Goal: Transaction & Acquisition: Purchase product/service

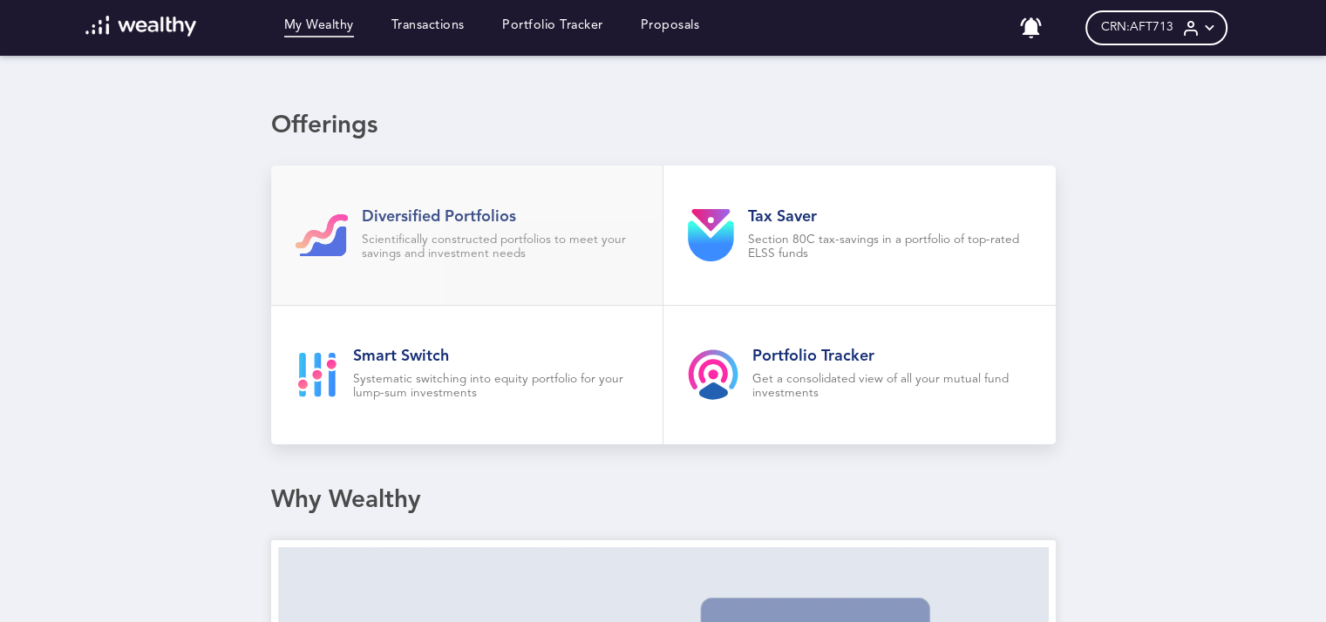
click at [471, 242] on p "Scientifically constructed portfolios to meet your savings and investment needs" at bounding box center [500, 248] width 277 height 28
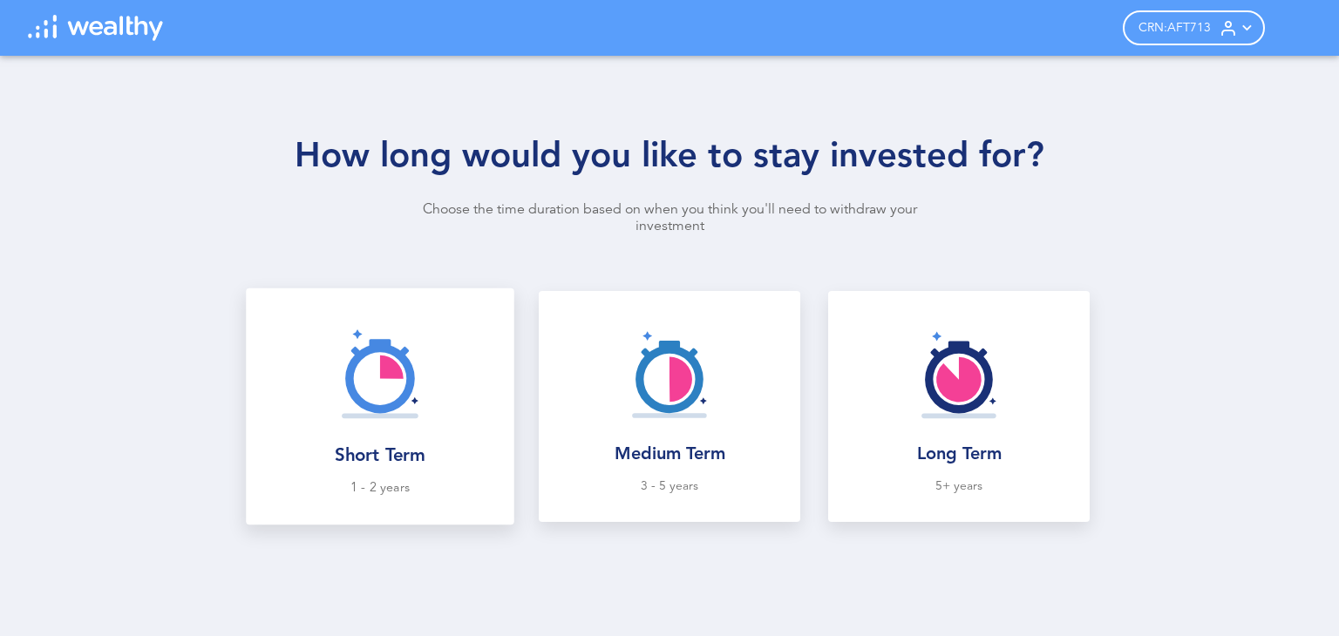
click at [358, 405] on img at bounding box center [380, 373] width 114 height 114
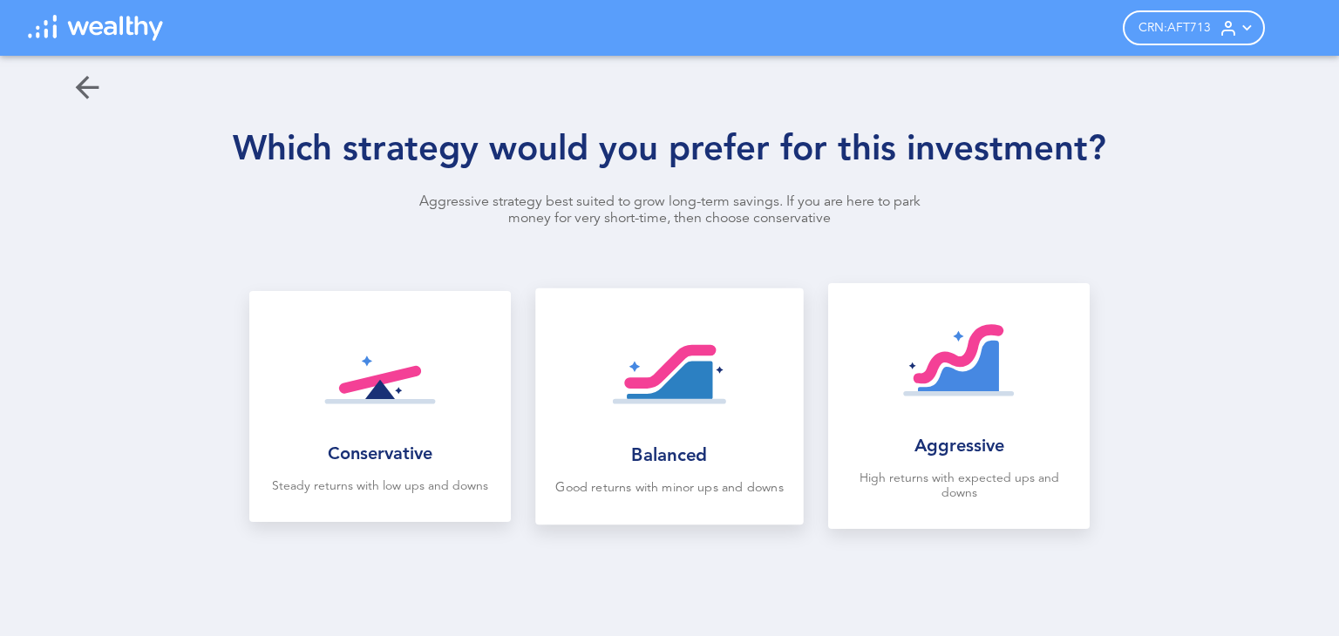
click at [738, 388] on div at bounding box center [670, 374] width 240 height 143
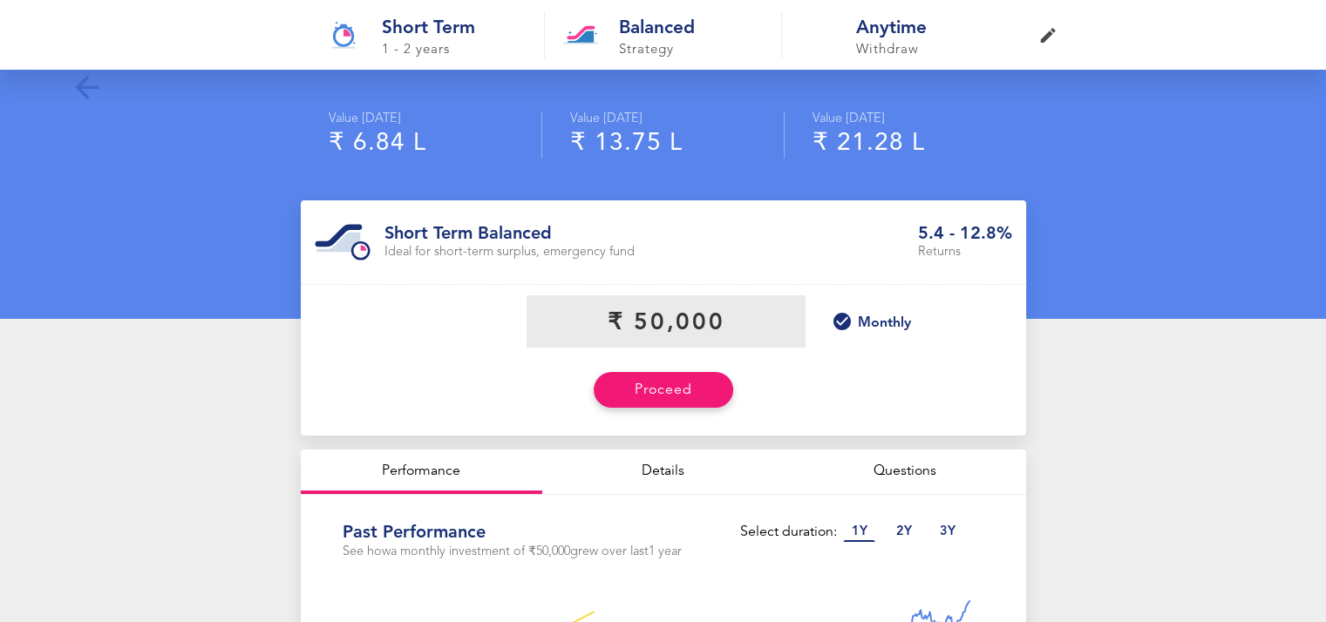
click at [736, 307] on input "currency" at bounding box center [666, 322] width 279 height 52
type input "₹ 5,000"
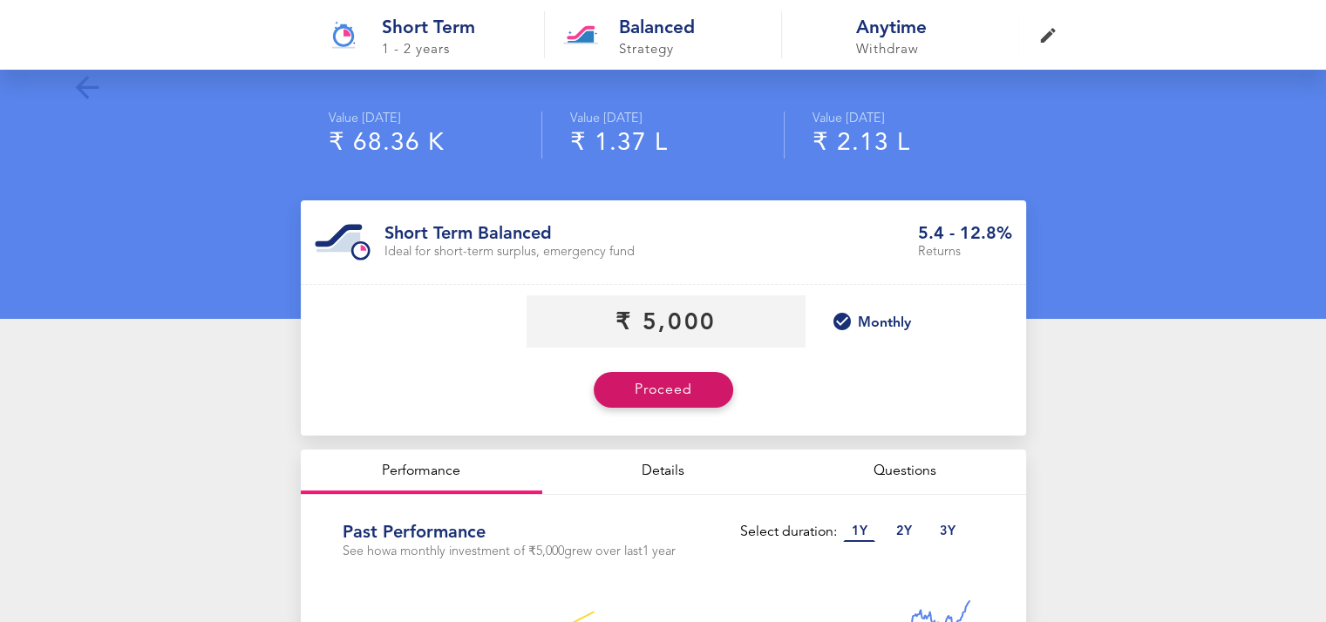
click at [666, 403] on button "Proceed" at bounding box center [663, 390] width 139 height 36
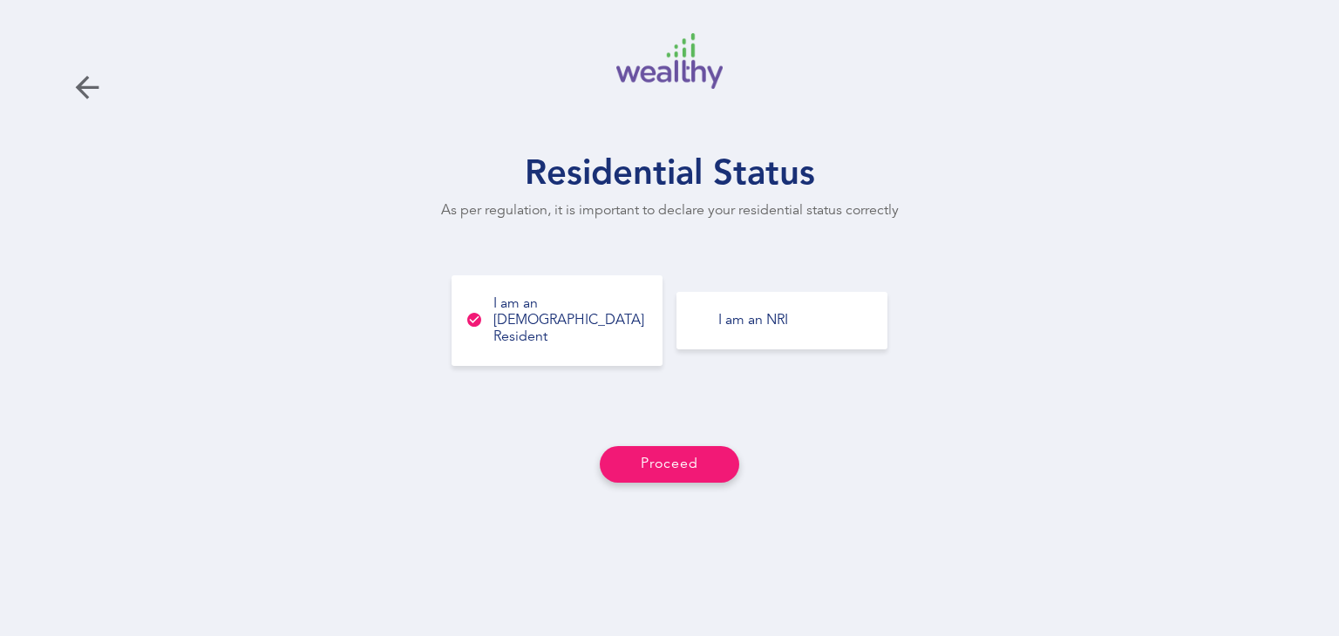
click at [603, 327] on div "I am an [DEMOGRAPHIC_DATA] Resident" at bounding box center [557, 320] width 211 height 90
click at [670, 448] on button "Proceed" at bounding box center [669, 464] width 139 height 36
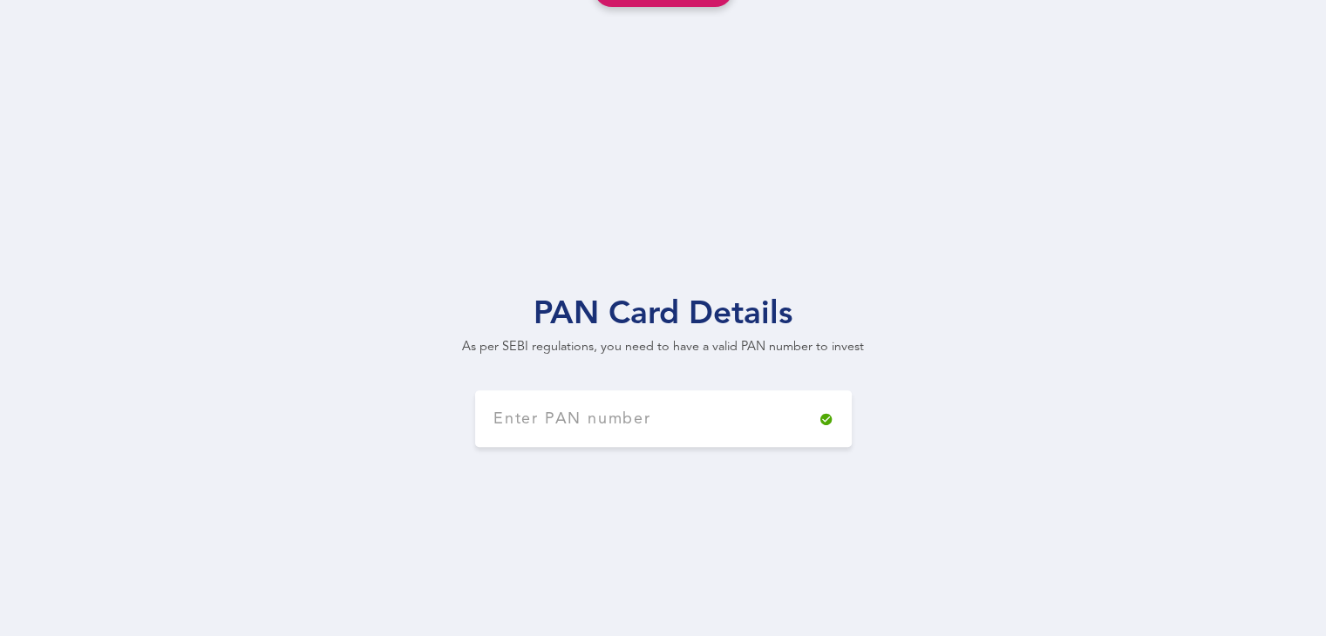
scroll to position [479, 0]
click at [594, 408] on input at bounding box center [663, 415] width 377 height 57
click at [664, 500] on div "PAN card details As per SEBI regulations, you need to have a valid PAN number t…" at bounding box center [663, 357] width 1326 height 558
click at [602, 484] on div "PAN card details As per SEBI regulations, you need to have a valid PAN number t…" at bounding box center [663, 357] width 1326 height 558
click at [1091, 555] on div "PAN card details As per SEBI regulations, you need to have a valid PAN number t…" at bounding box center [663, 357] width 1326 height 558
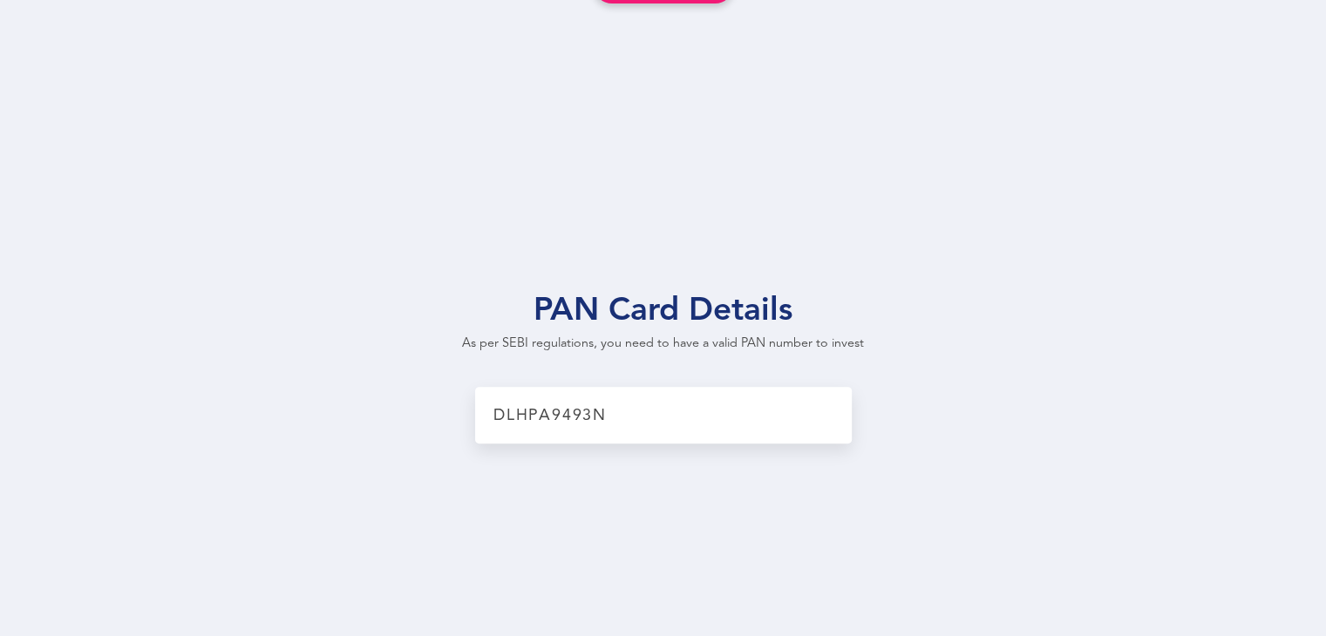
click at [690, 398] on input "DLHPA9493N" at bounding box center [663, 415] width 377 height 57
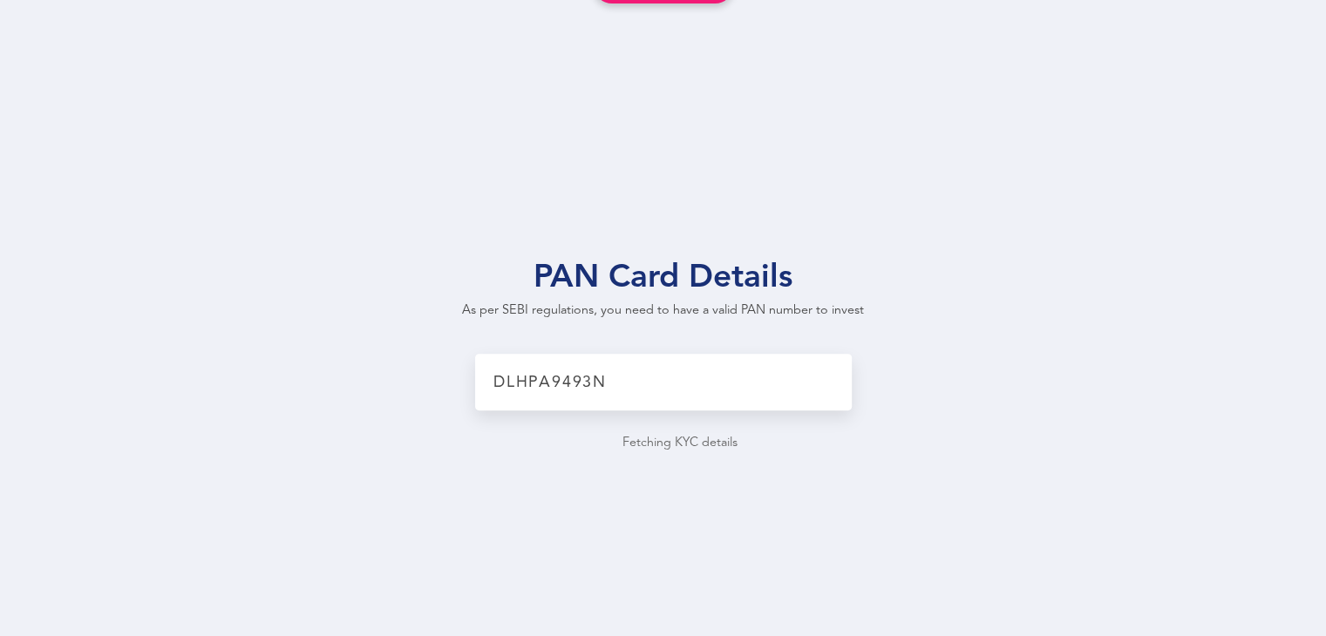
type input "DLHPA9493N"
type input "[PERSON_NAME]"
type input "[DATE]"
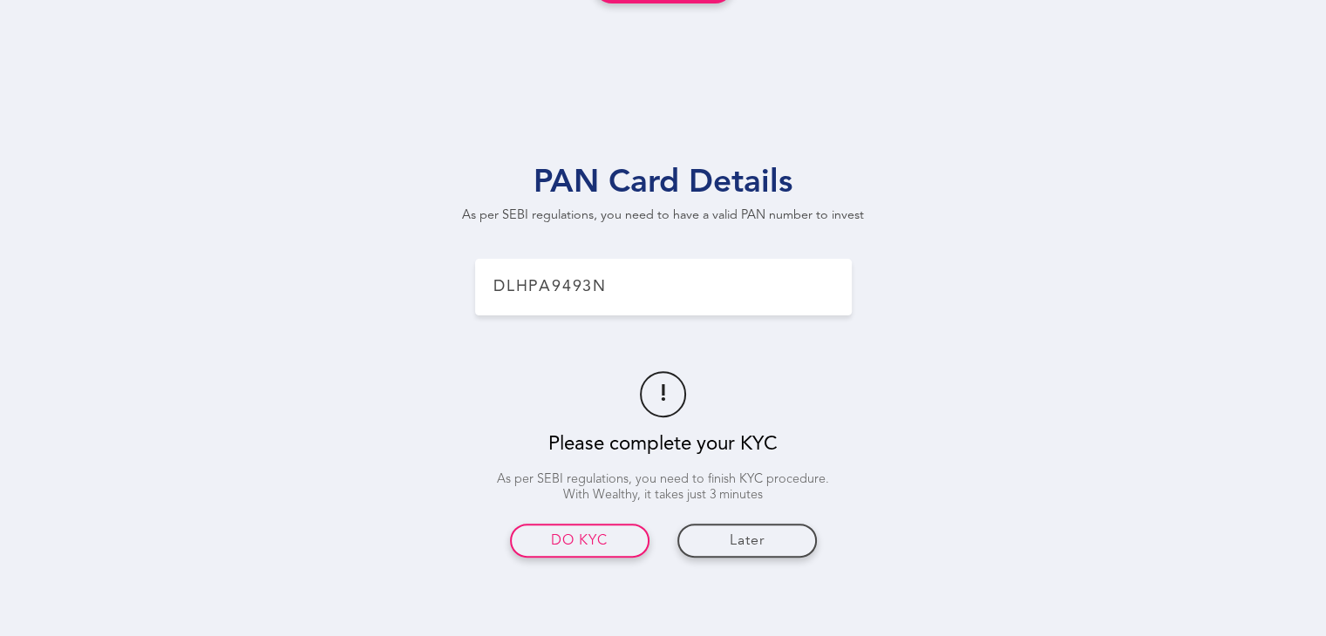
click at [813, 422] on div "! Please complete your KYC As per SEBI regulations, you need to finish KYC proc…" at bounding box center [663, 471] width 349 height 201
click at [597, 550] on button "DO KYC" at bounding box center [579, 541] width 139 height 34
click at [742, 550] on button "Later" at bounding box center [746, 541] width 139 height 34
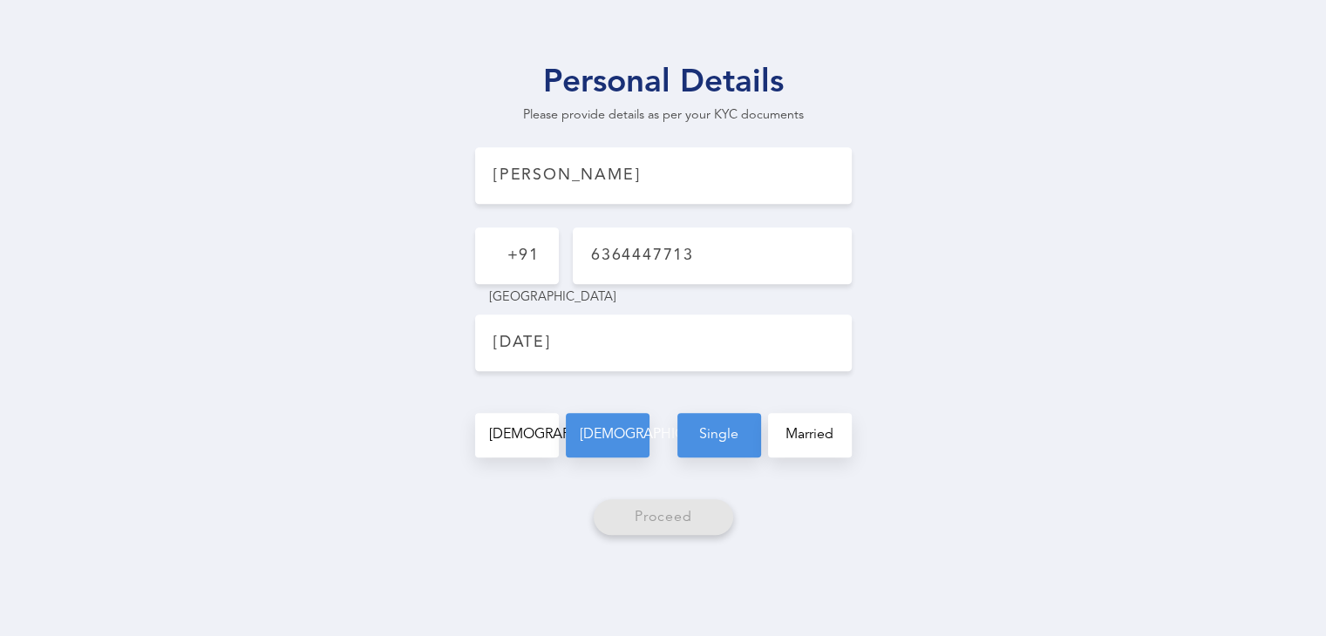
scroll to position [1130, 0]
click at [532, 444] on div "[DEMOGRAPHIC_DATA]" at bounding box center [517, 434] width 84 height 44
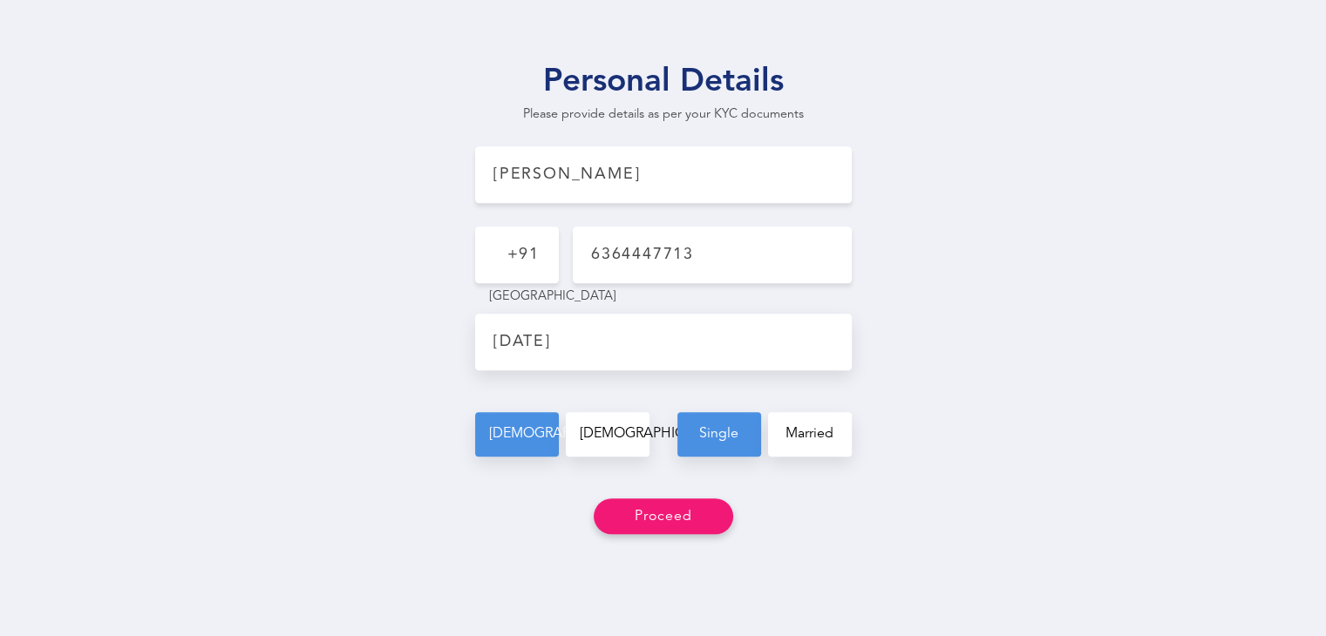
click at [621, 339] on input "[DATE]" at bounding box center [663, 342] width 377 height 57
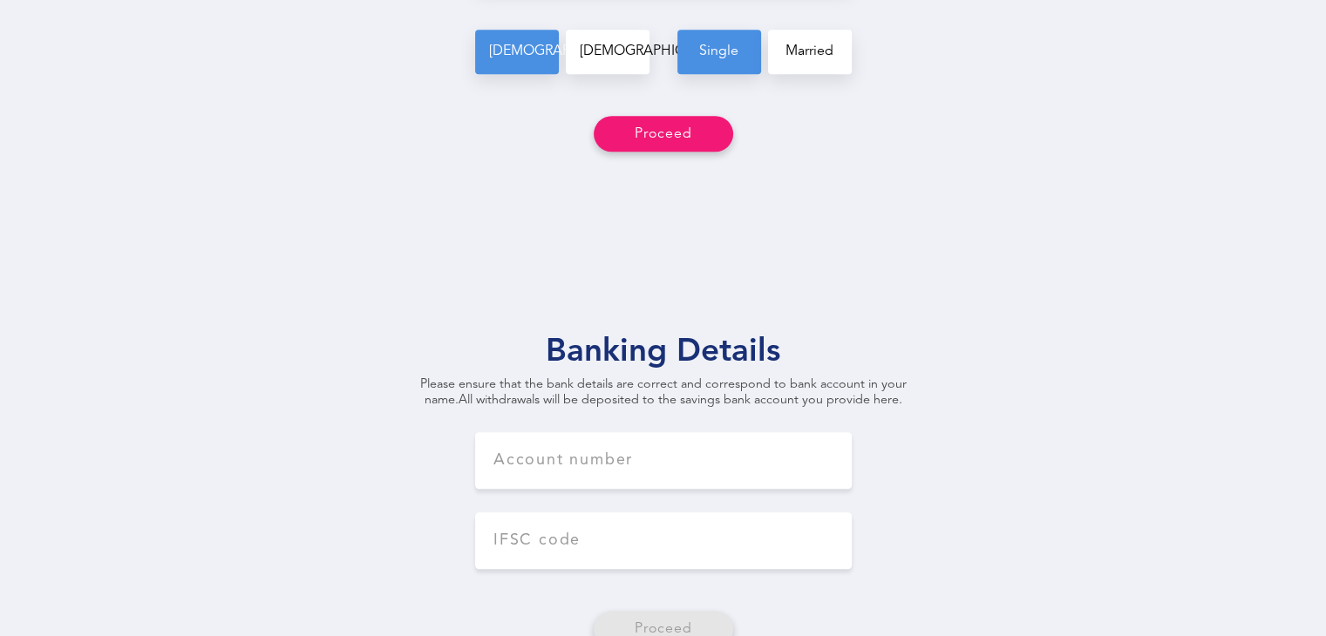
scroll to position [1304, 0]
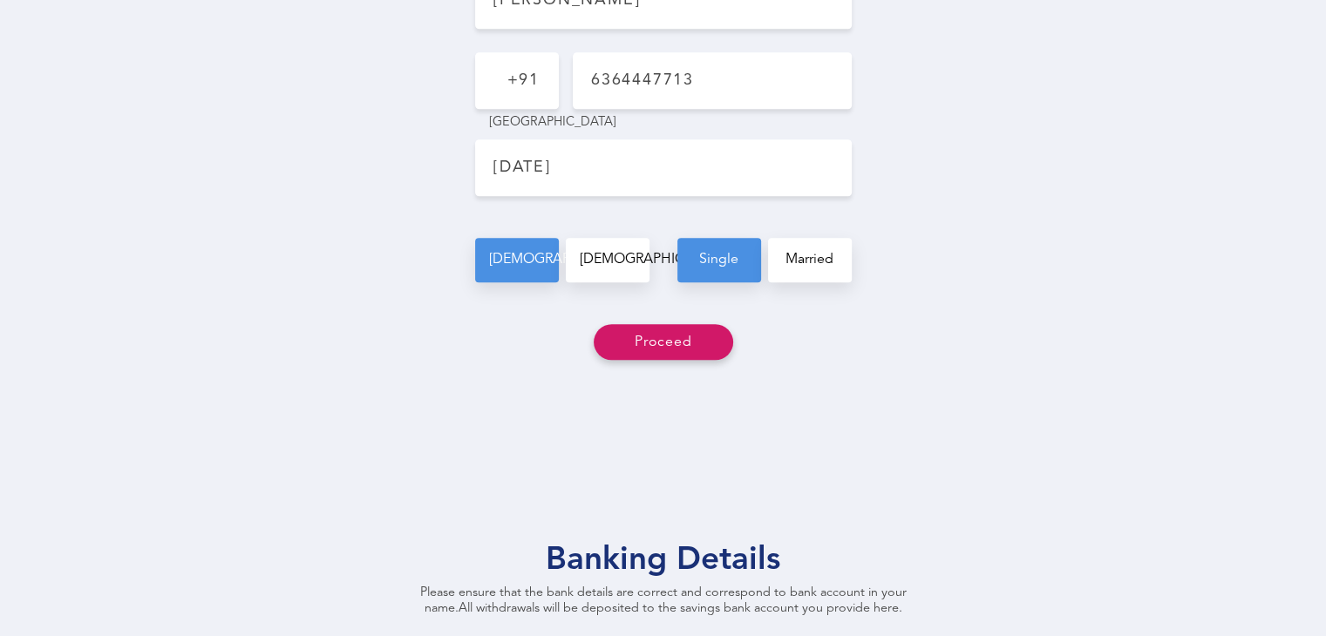
click at [640, 343] on button "Proceed" at bounding box center [663, 342] width 139 height 36
type input "[PERSON_NAME]"
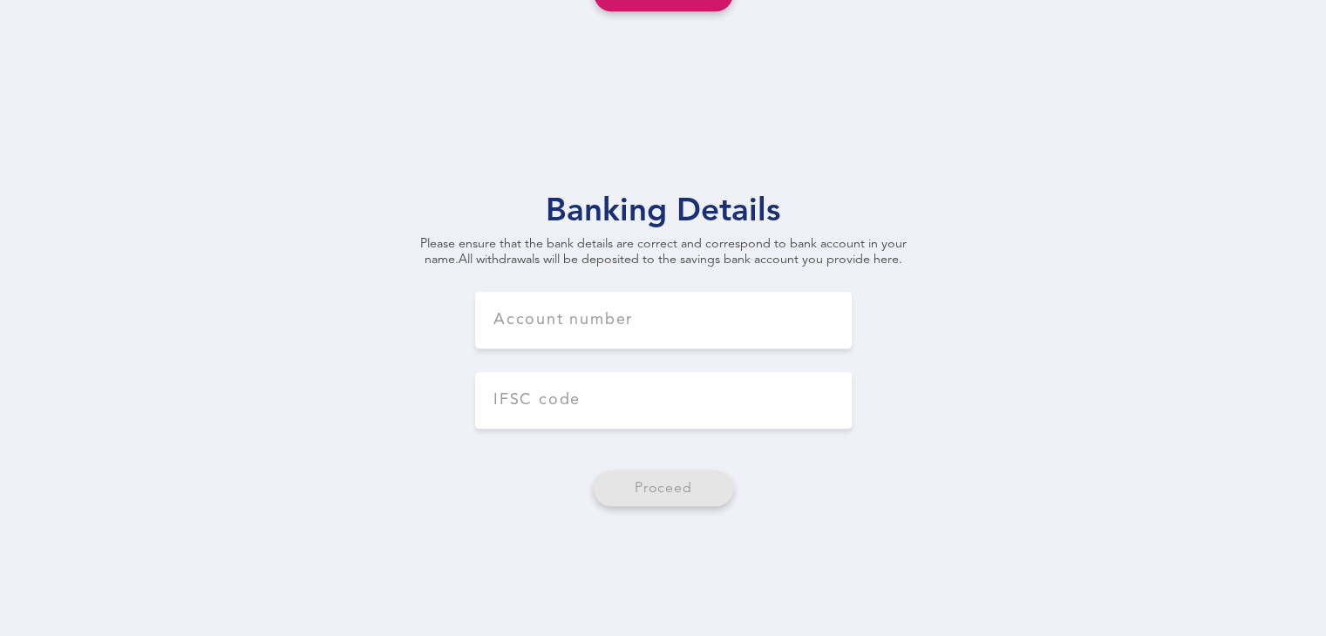
scroll to position [1655, 0]
click at [574, 300] on input at bounding box center [663, 317] width 377 height 57
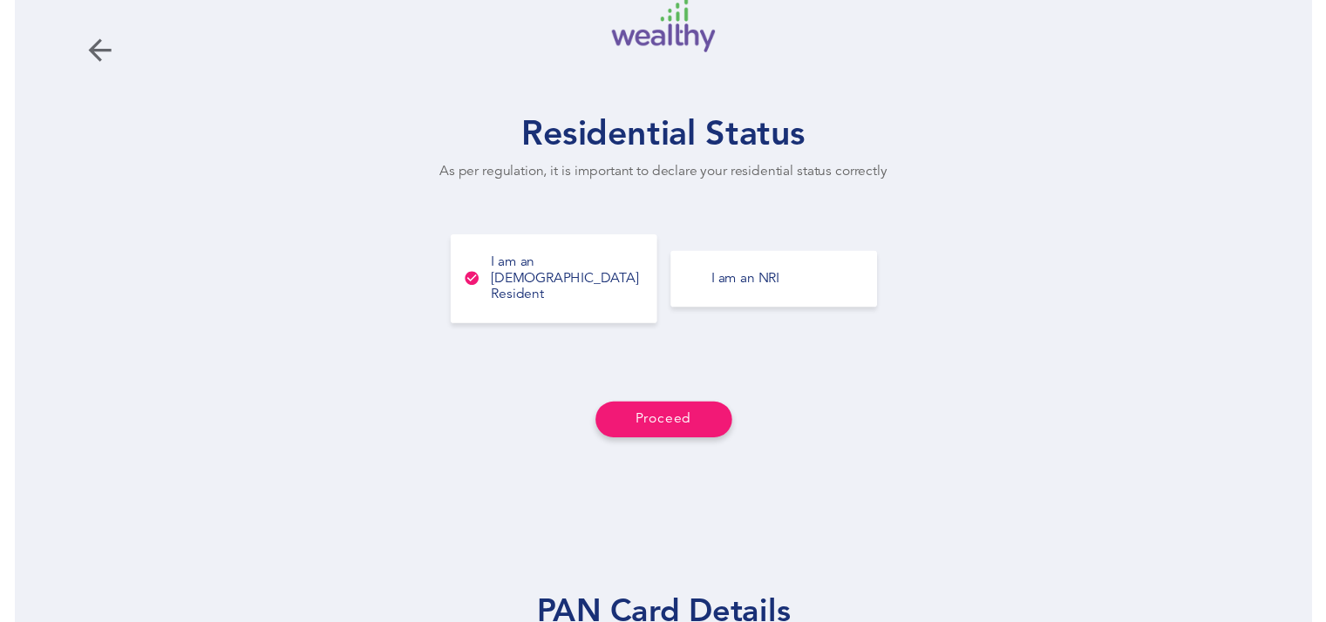
scroll to position [0, 0]
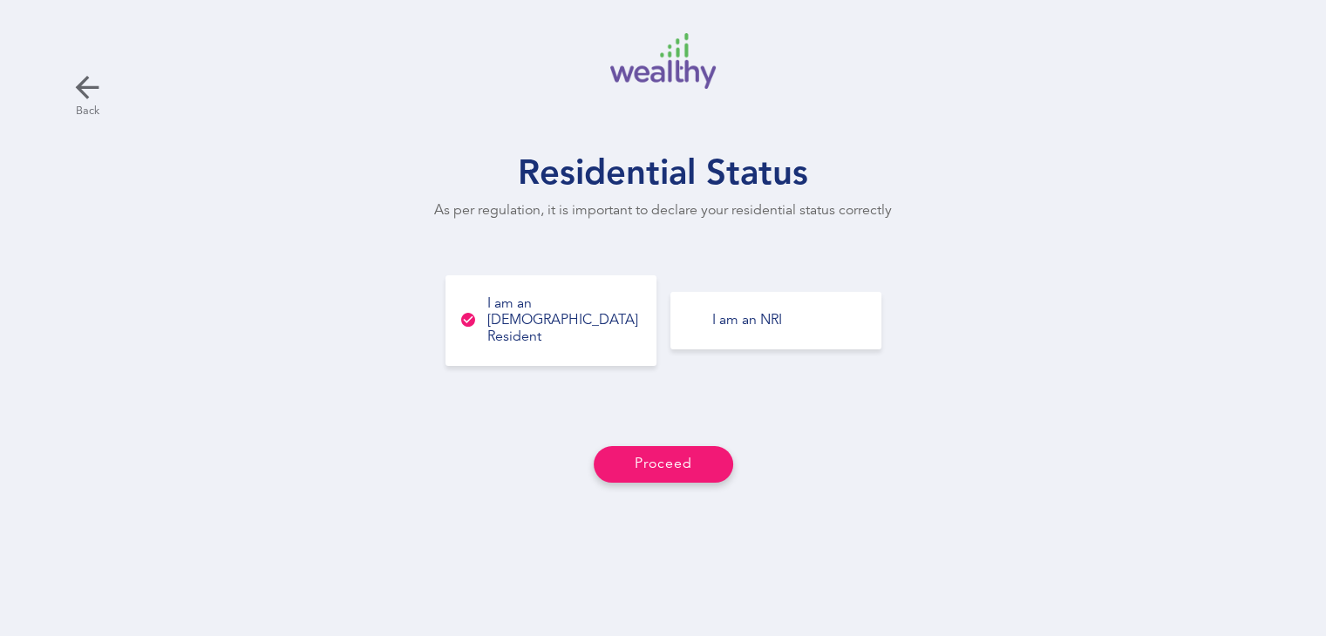
click at [91, 99] on icon at bounding box center [87, 87] width 35 height 35
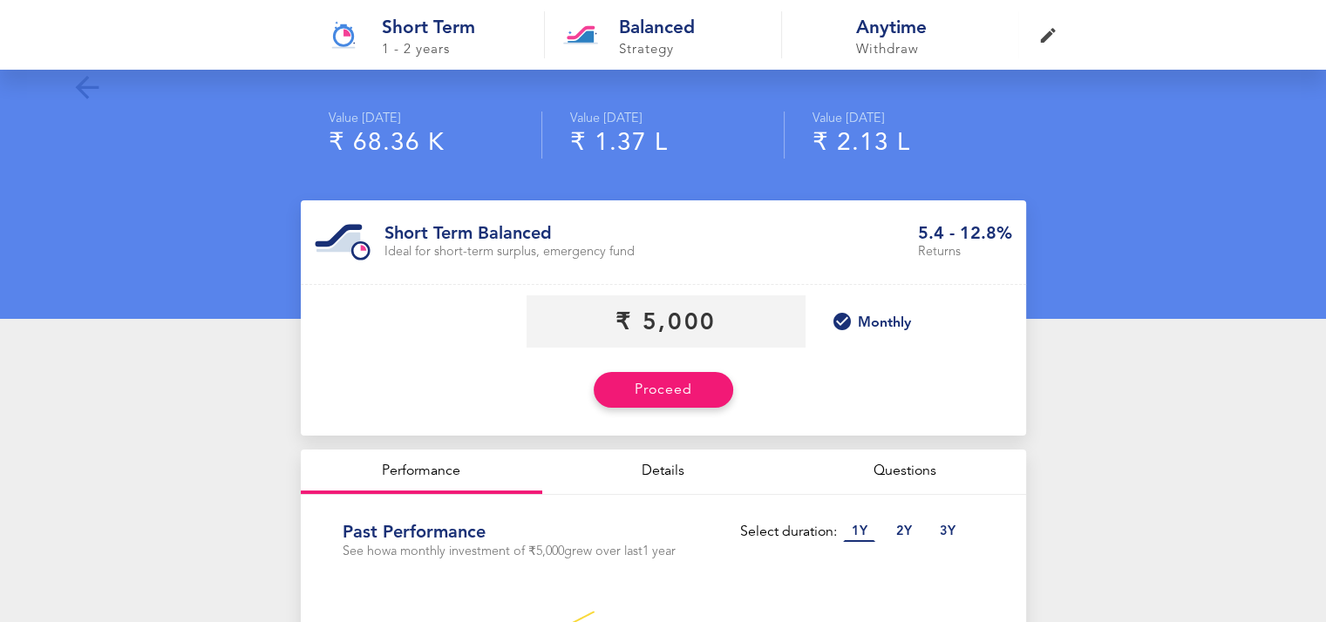
click at [91, 99] on icon at bounding box center [87, 87] width 35 height 35
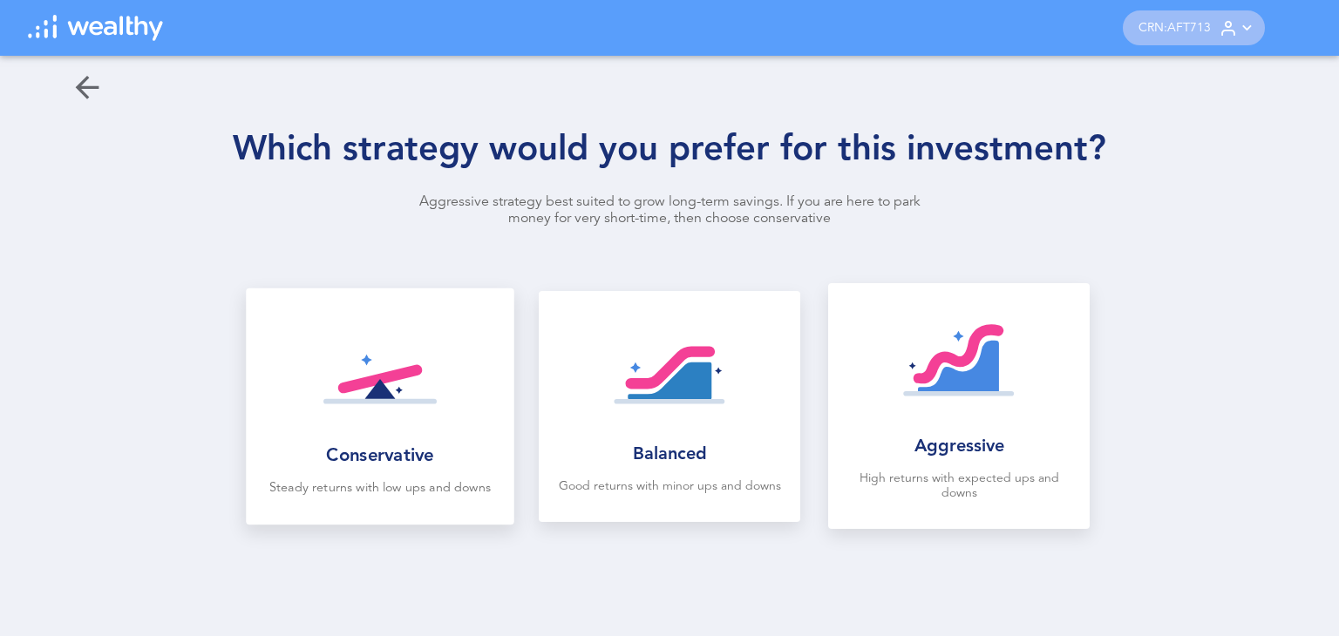
click at [324, 345] on img at bounding box center [380, 373] width 114 height 114
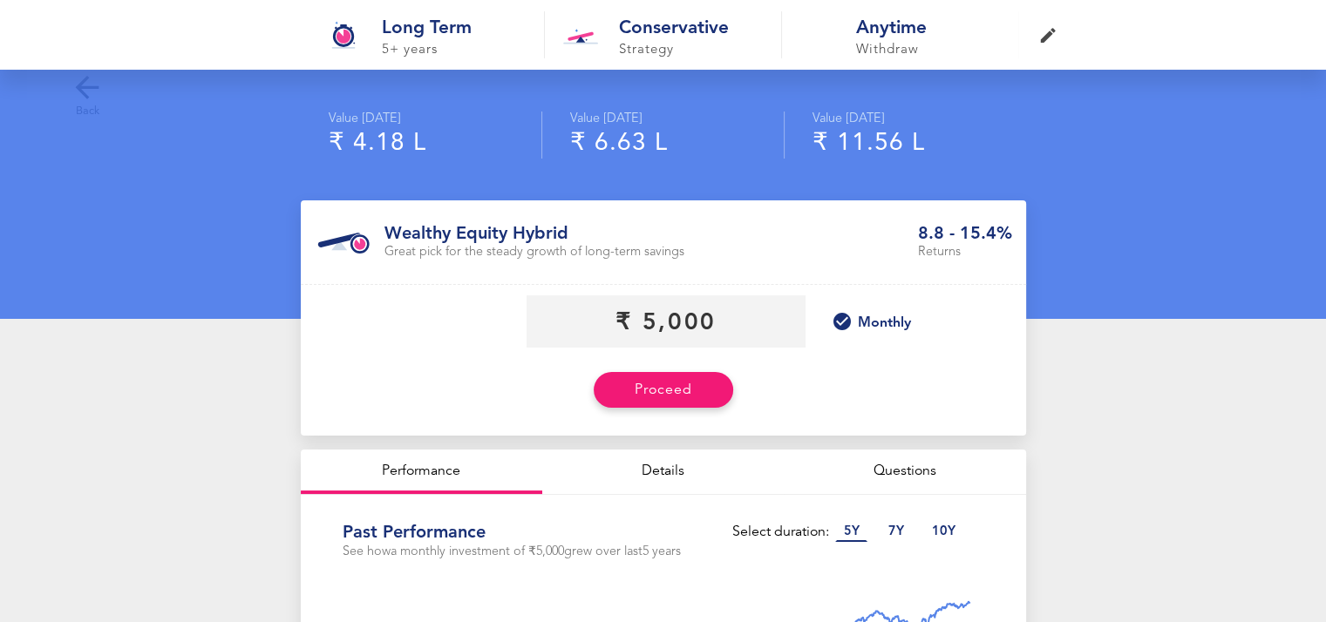
click at [91, 93] on icon at bounding box center [87, 87] width 35 height 35
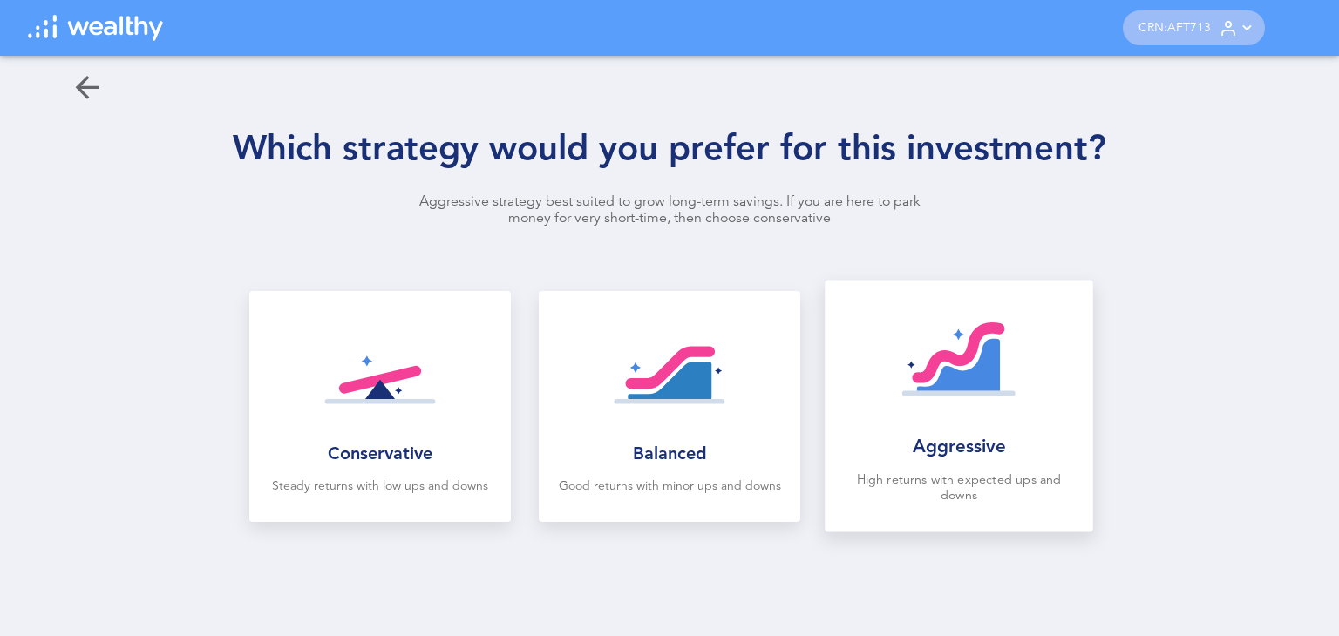
click at [918, 391] on img at bounding box center [958, 366] width 114 height 114
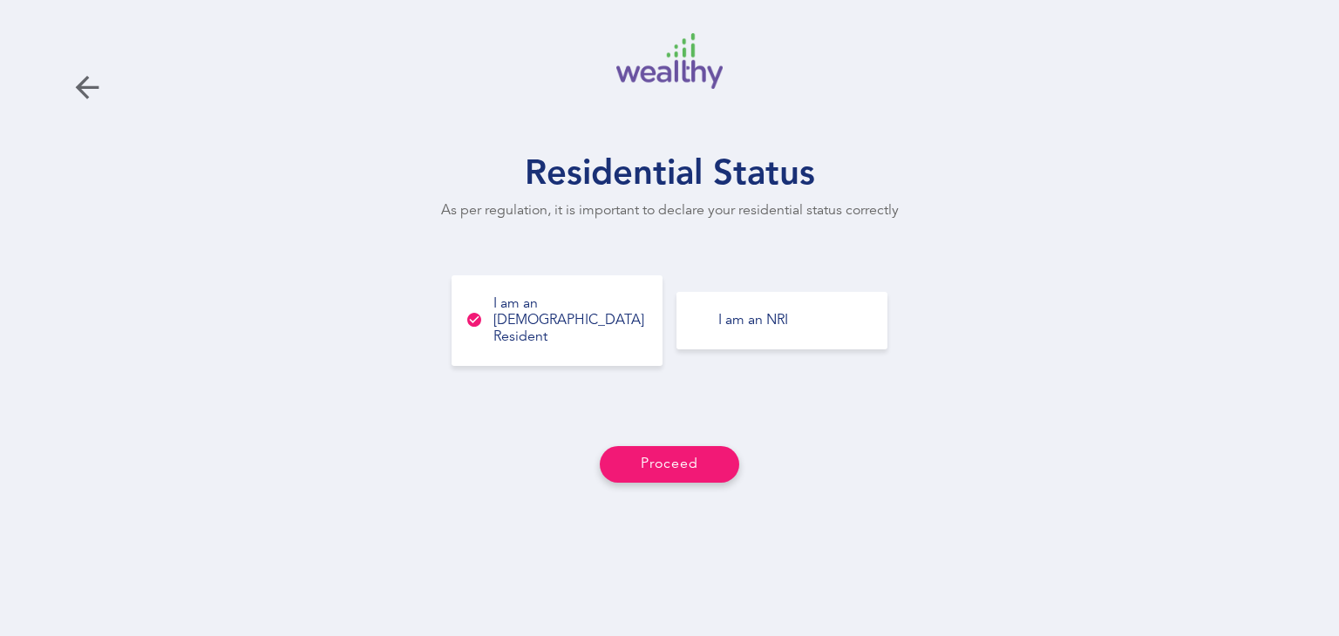
type input "DLHPA9493N"
type input "[PERSON_NAME]"
type input "[DATE]"
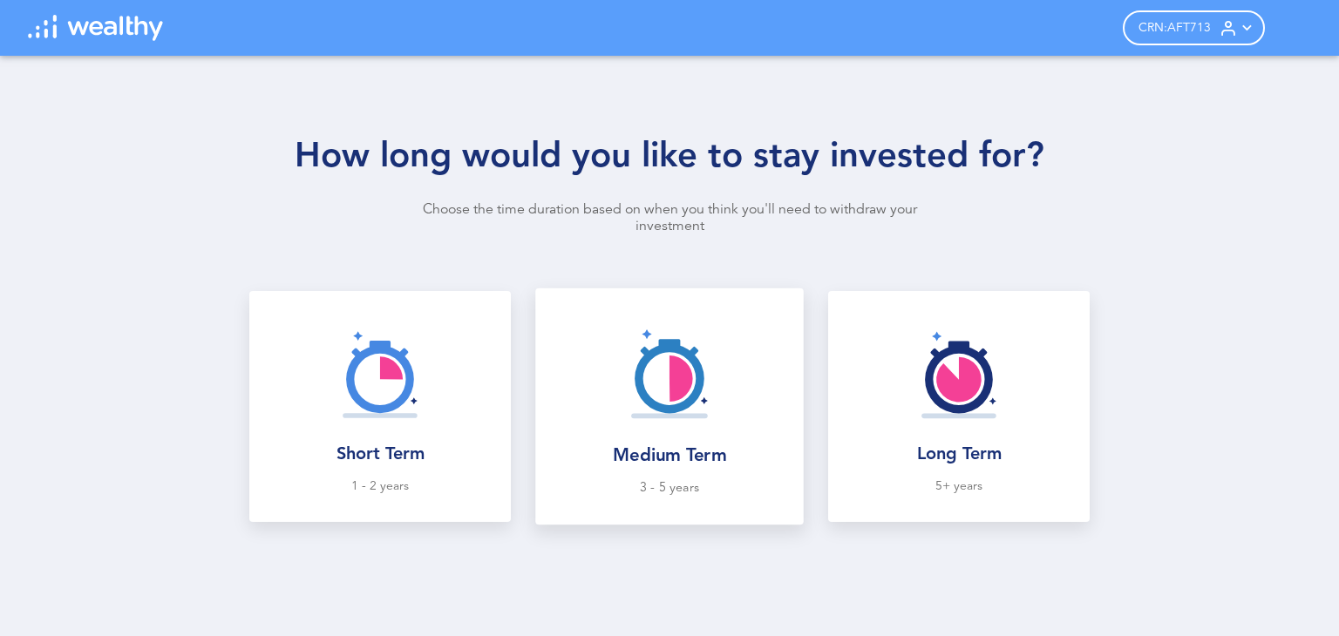
click at [667, 416] on img at bounding box center [669, 373] width 114 height 114
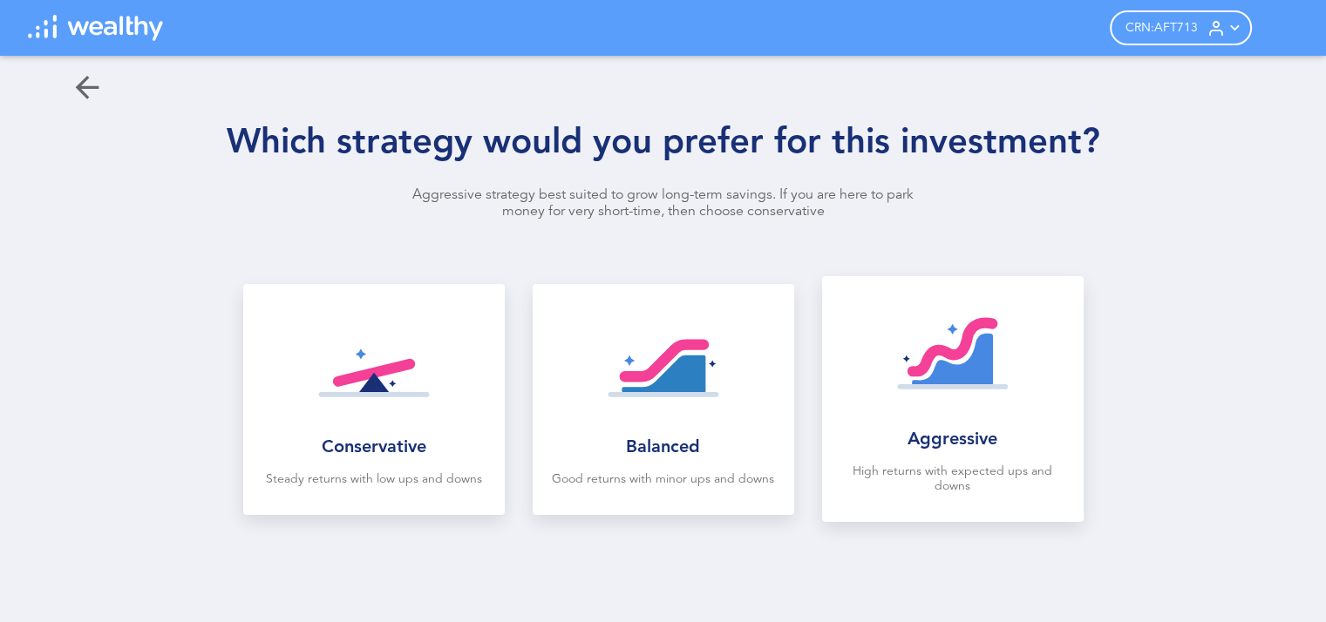
scroll to position [12, 0]
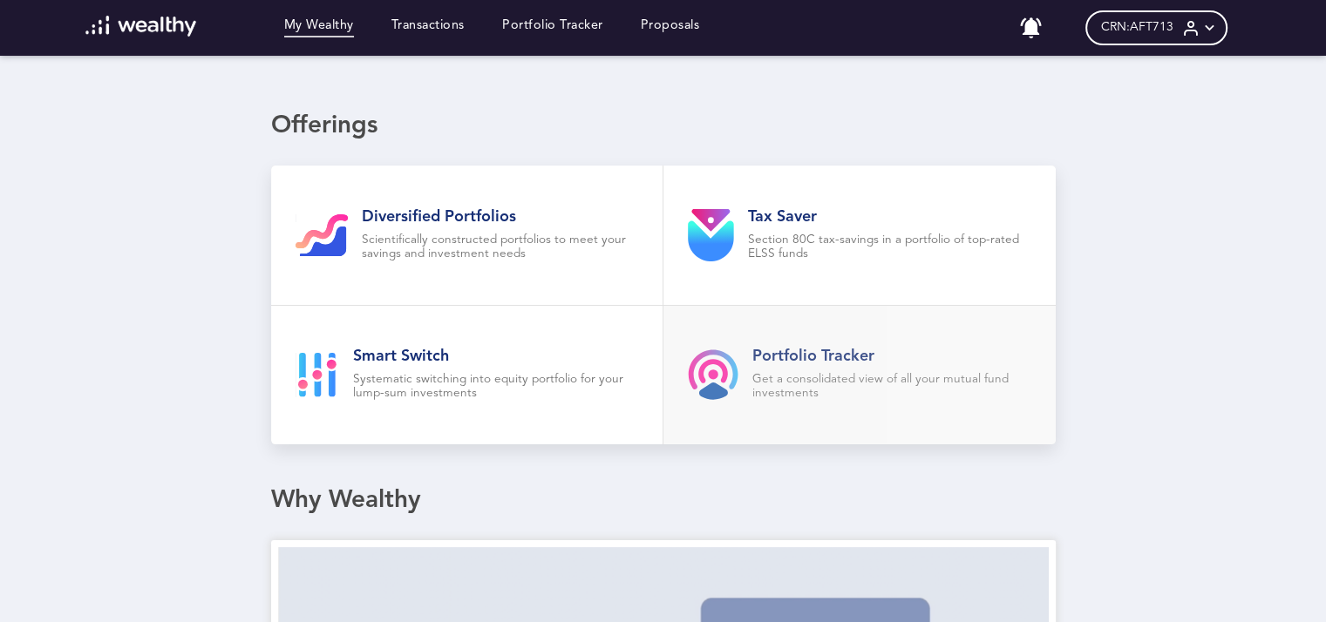
click at [764, 404] on link "Portfolio Tracker Get a consolidated view of all your mutual fund investments" at bounding box center [859, 375] width 392 height 139
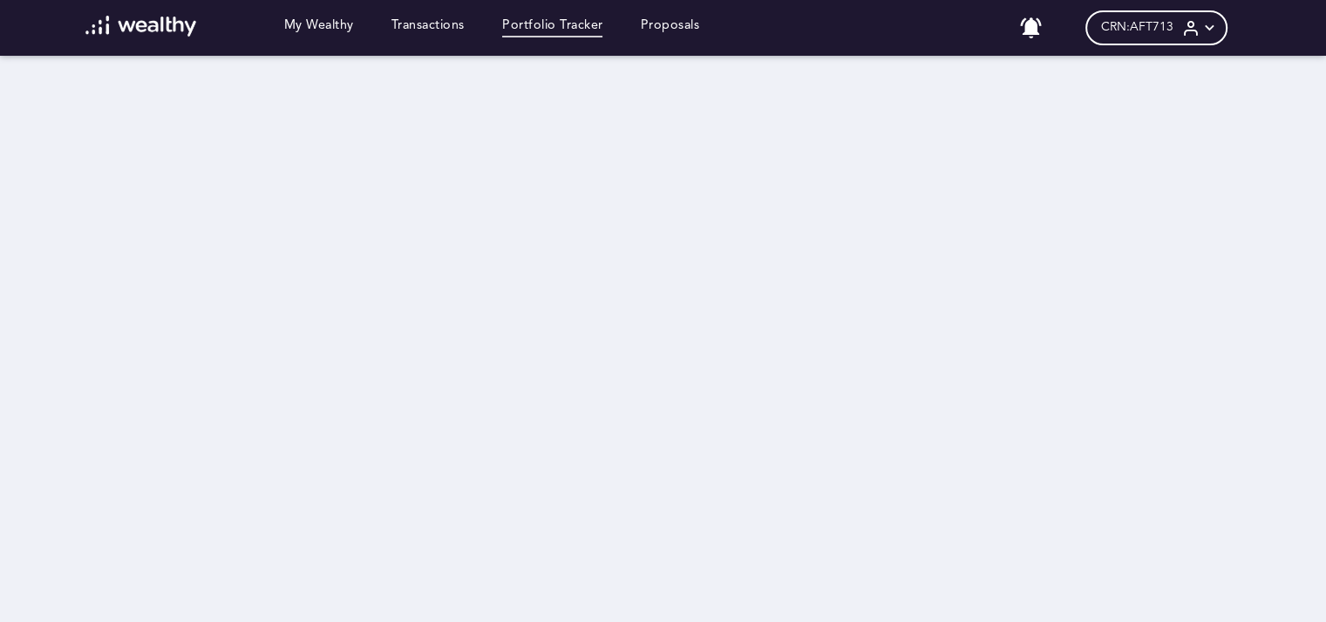
click at [1200, 30] on icon at bounding box center [1191, 28] width 18 height 18
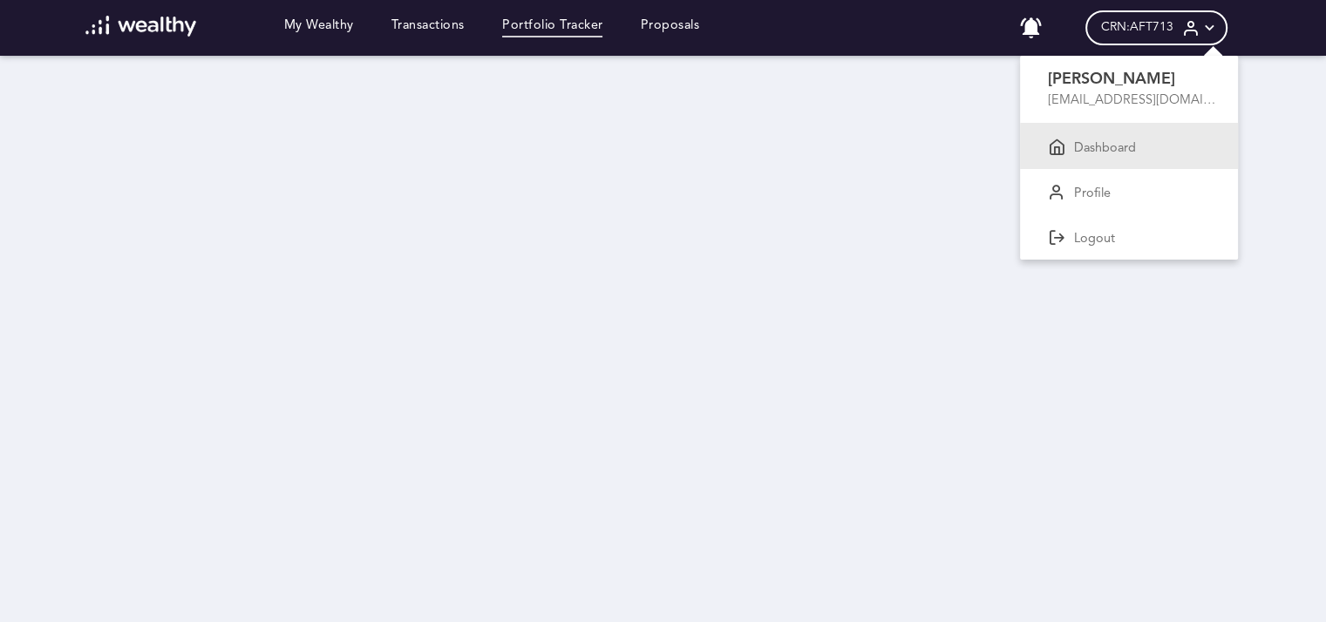
click at [1142, 156] on div "Dashboard" at bounding box center [1129, 146] width 218 height 45
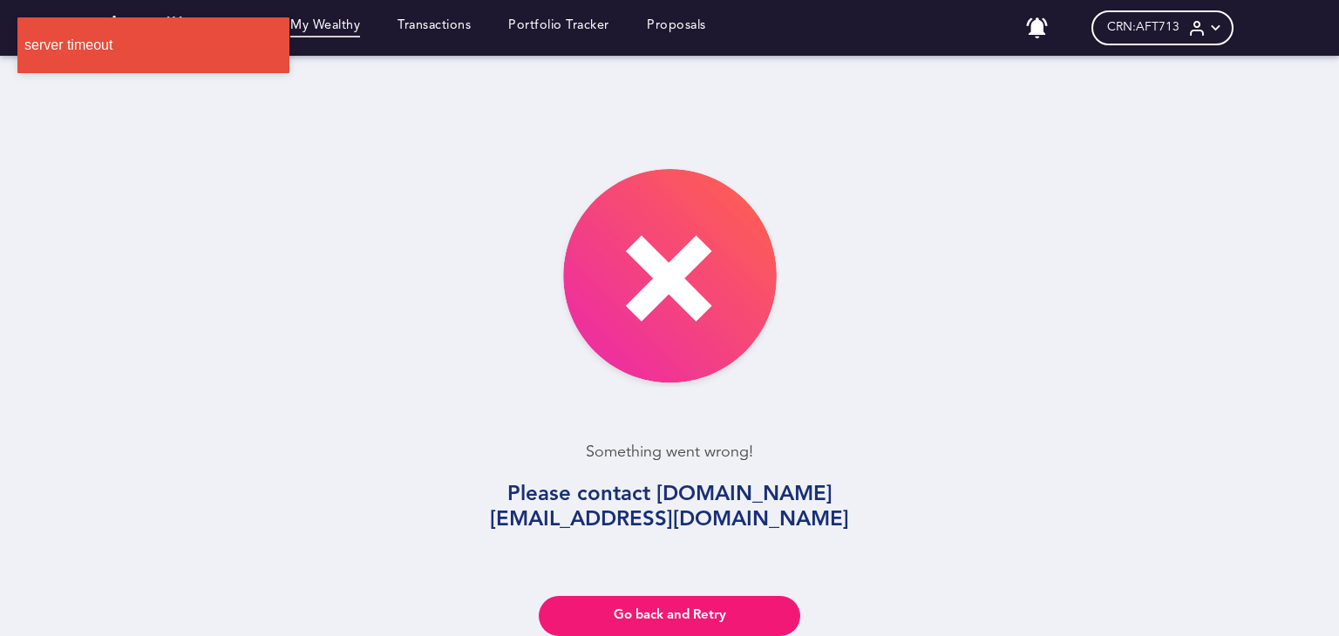
click at [444, 16] on div "My Wealthy Transactions Portfolio Tracker Proposals" at bounding box center [398, 28] width 651 height 24
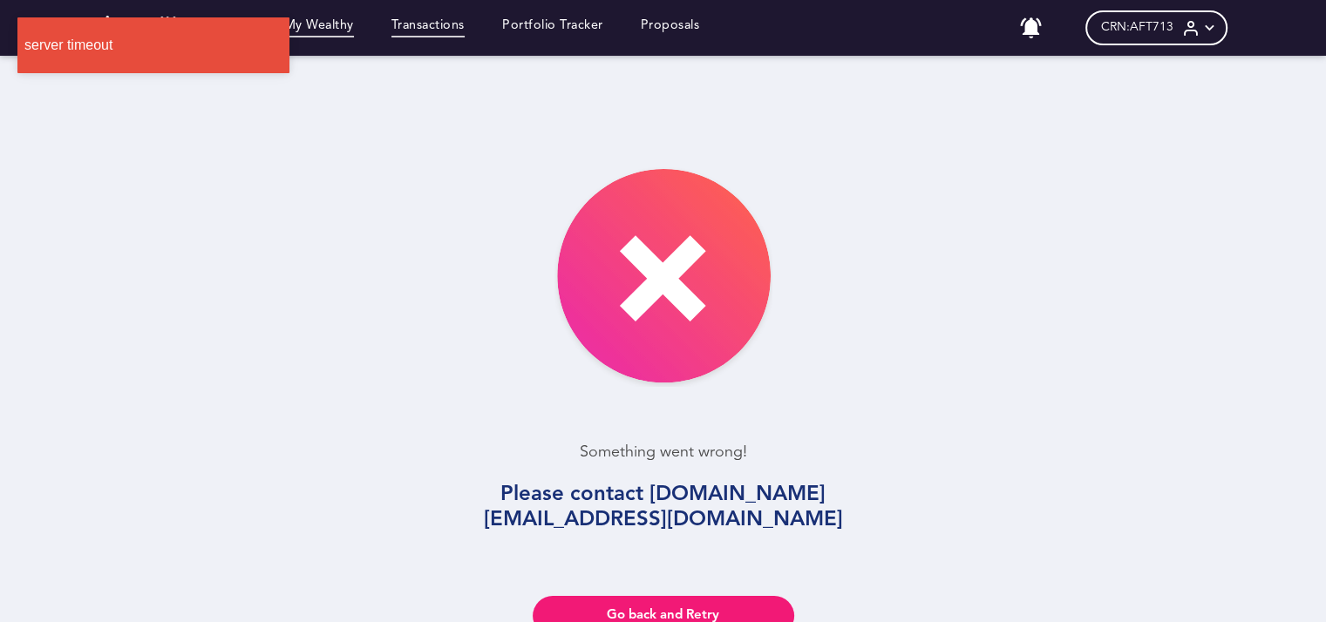
click at [453, 33] on link "Transactions" at bounding box center [427, 27] width 73 height 19
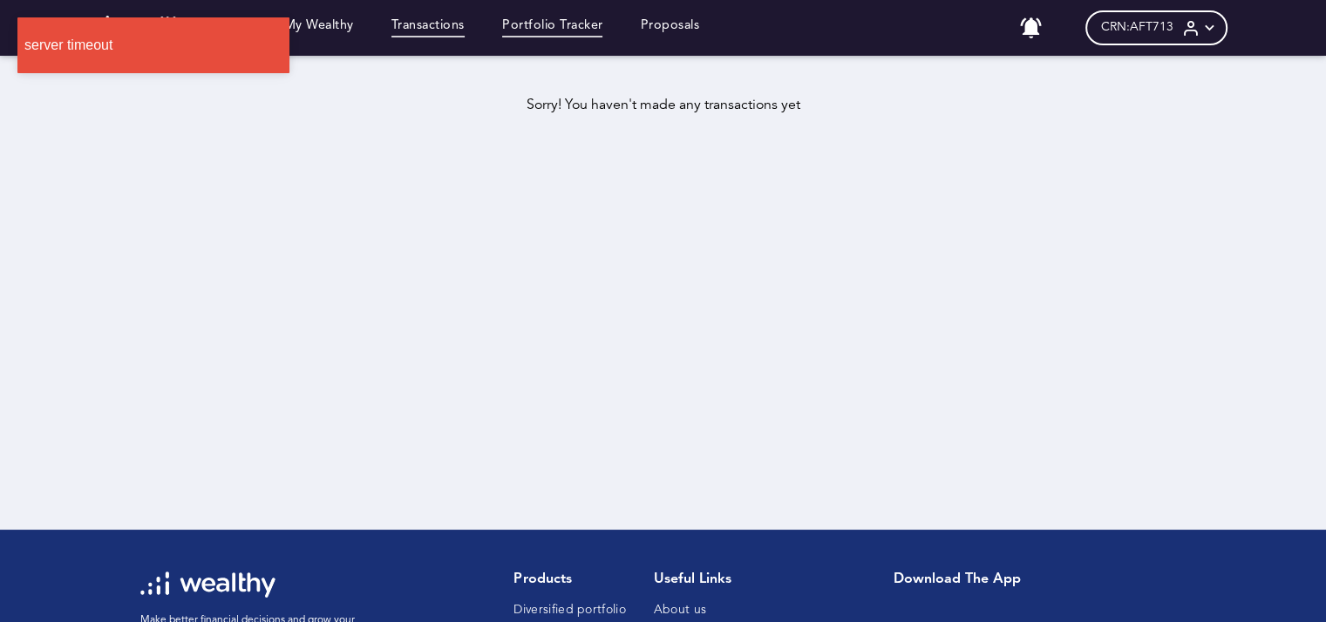
click at [523, 36] on link "Portfolio Tracker" at bounding box center [552, 27] width 101 height 19
